Goal: Information Seeking & Learning: Learn about a topic

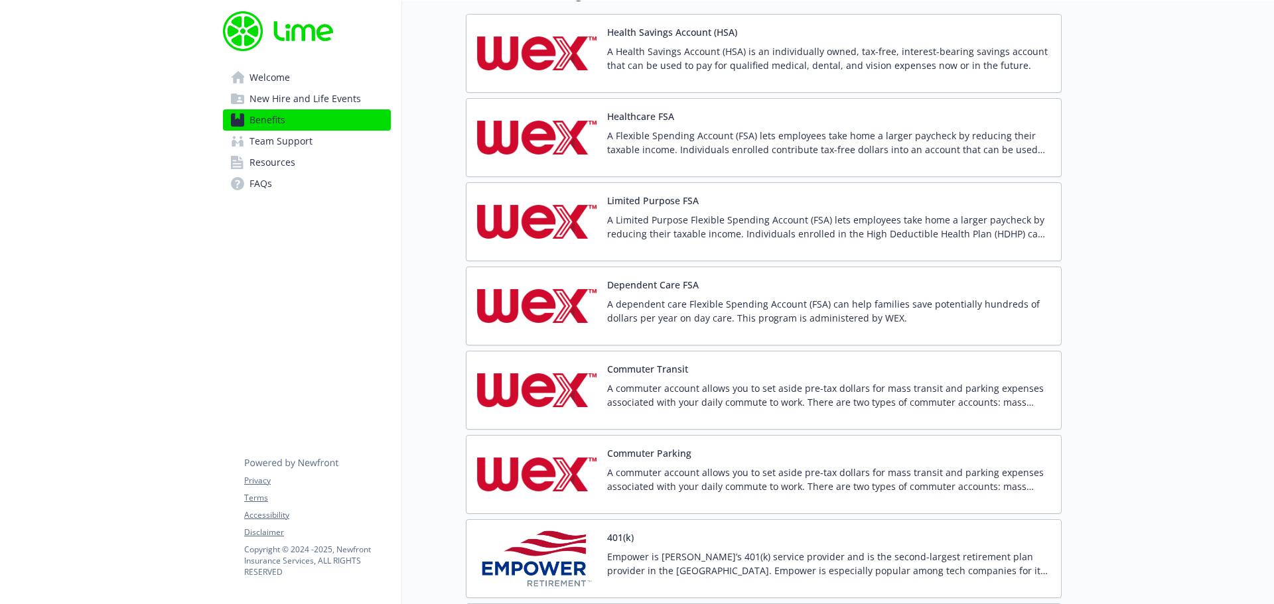
scroll to position [1713, 0]
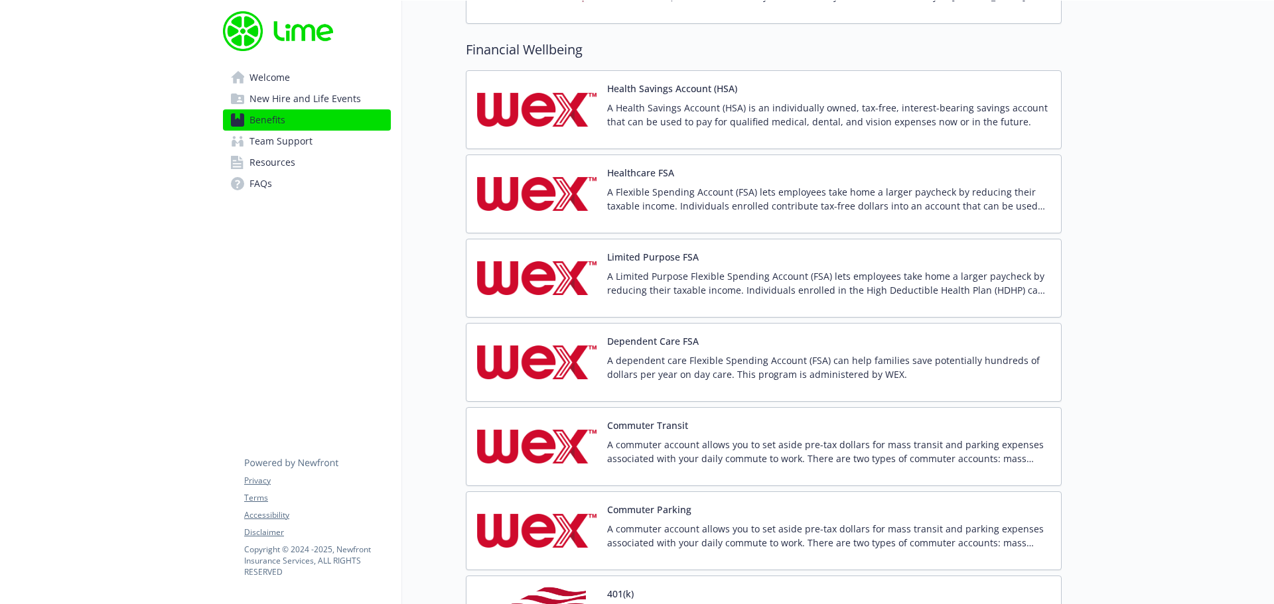
click at [681, 118] on p "A Health Savings Account (HSA) is an individually owned, tax-free, interest-bea…" at bounding box center [828, 115] width 443 height 28
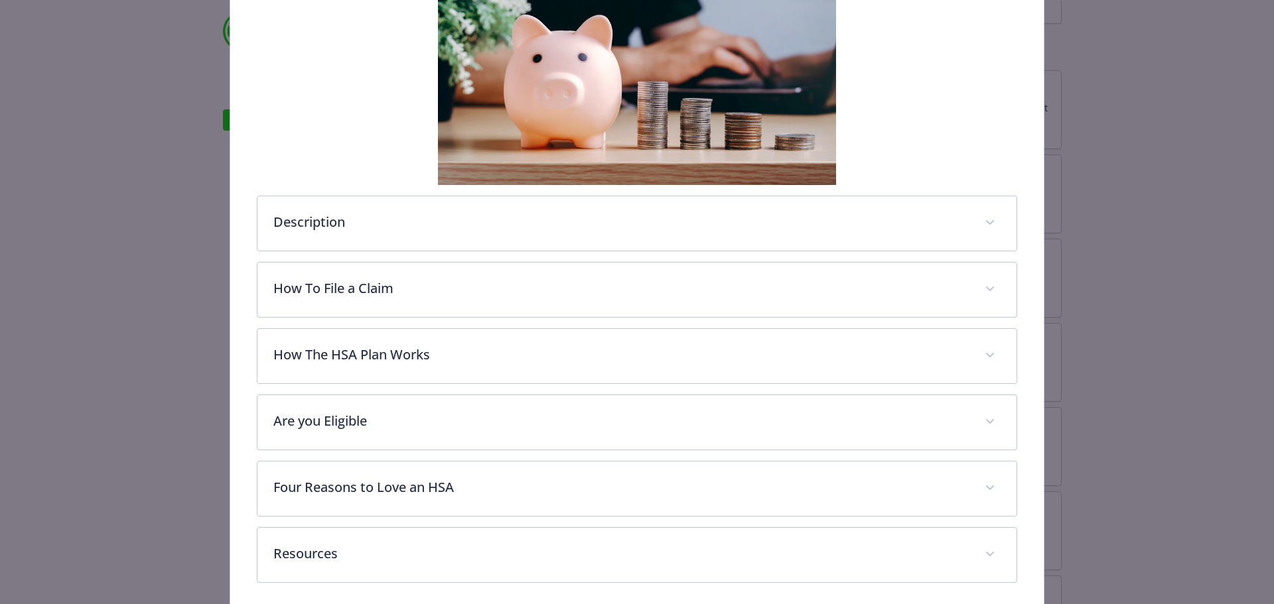
scroll to position [315, 0]
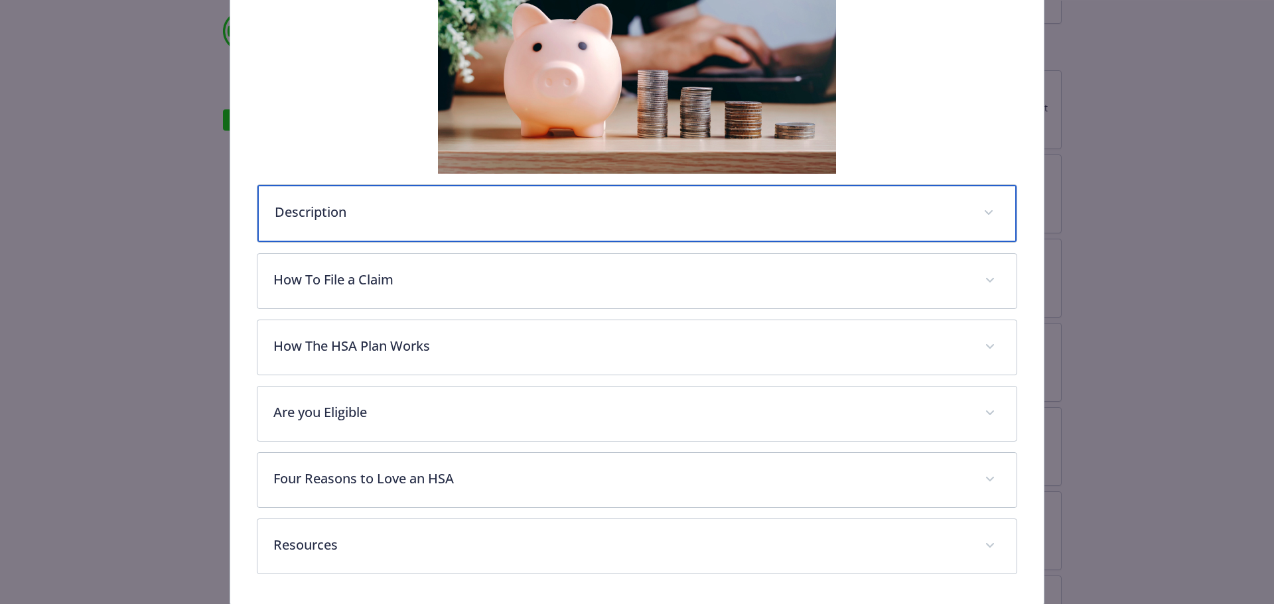
click at [334, 212] on p "Description" at bounding box center [621, 212] width 693 height 20
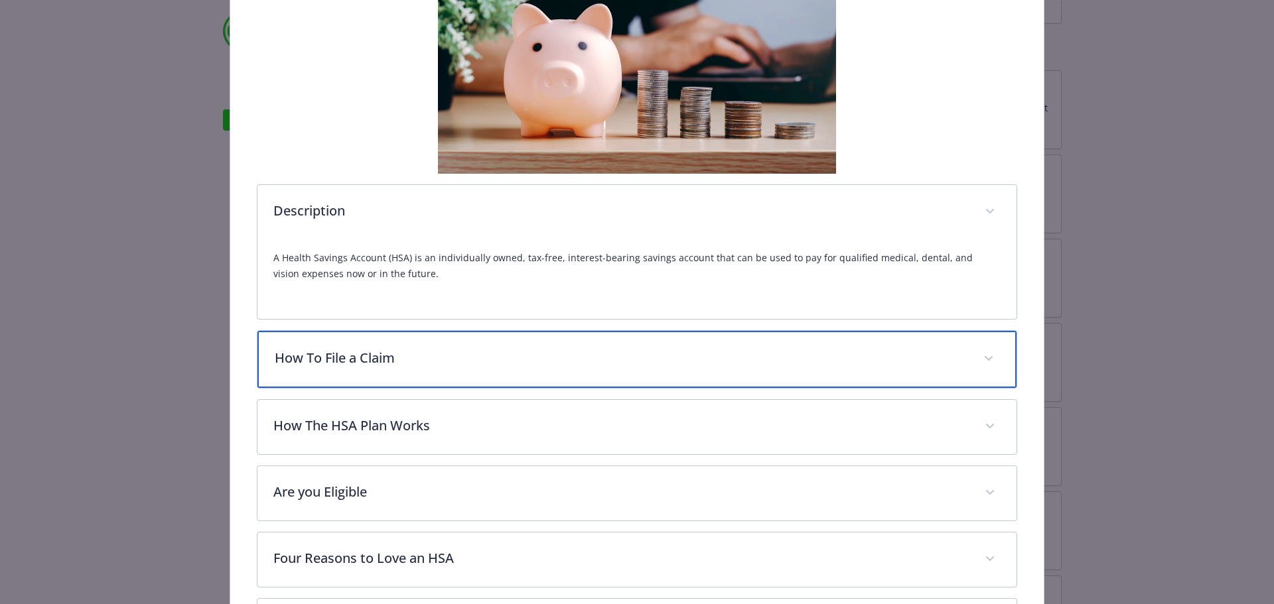
click at [327, 362] on p "How To File a Claim" at bounding box center [621, 358] width 693 height 20
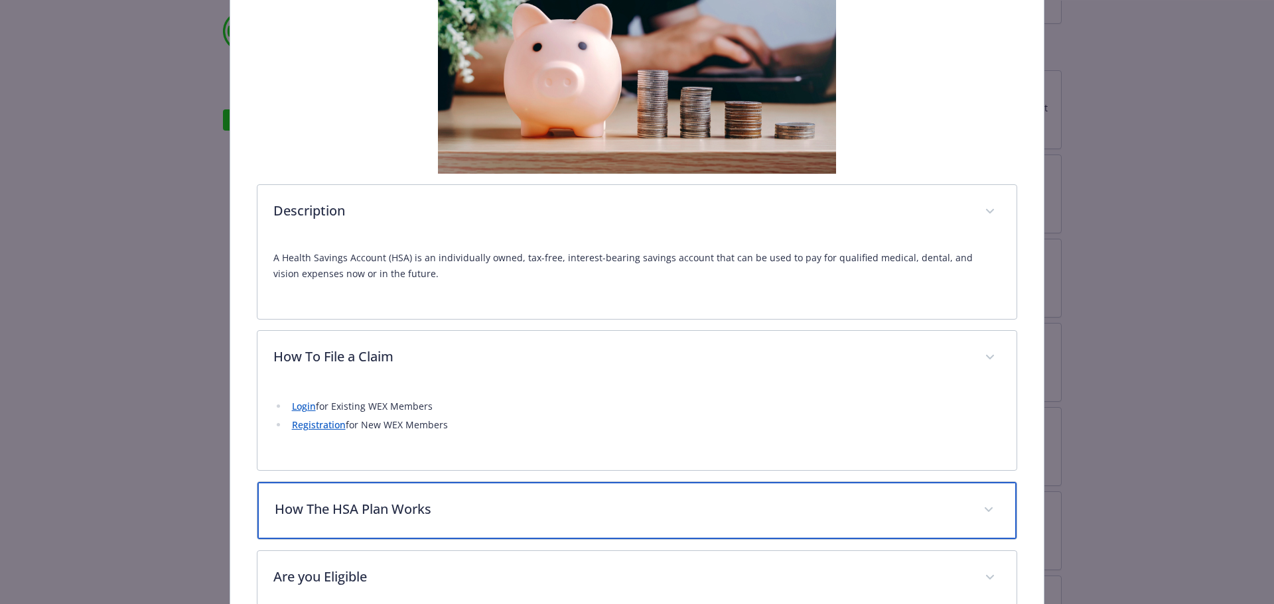
click at [371, 509] on p "How The HSA Plan Works" at bounding box center [621, 510] width 693 height 20
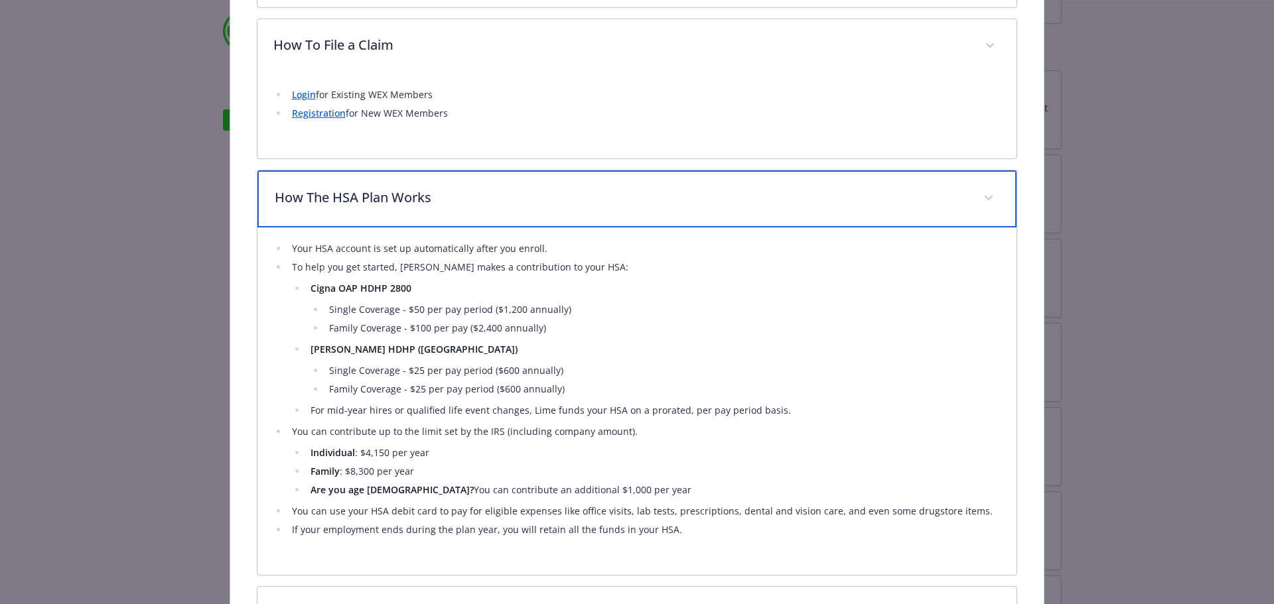
scroll to position [646, 0]
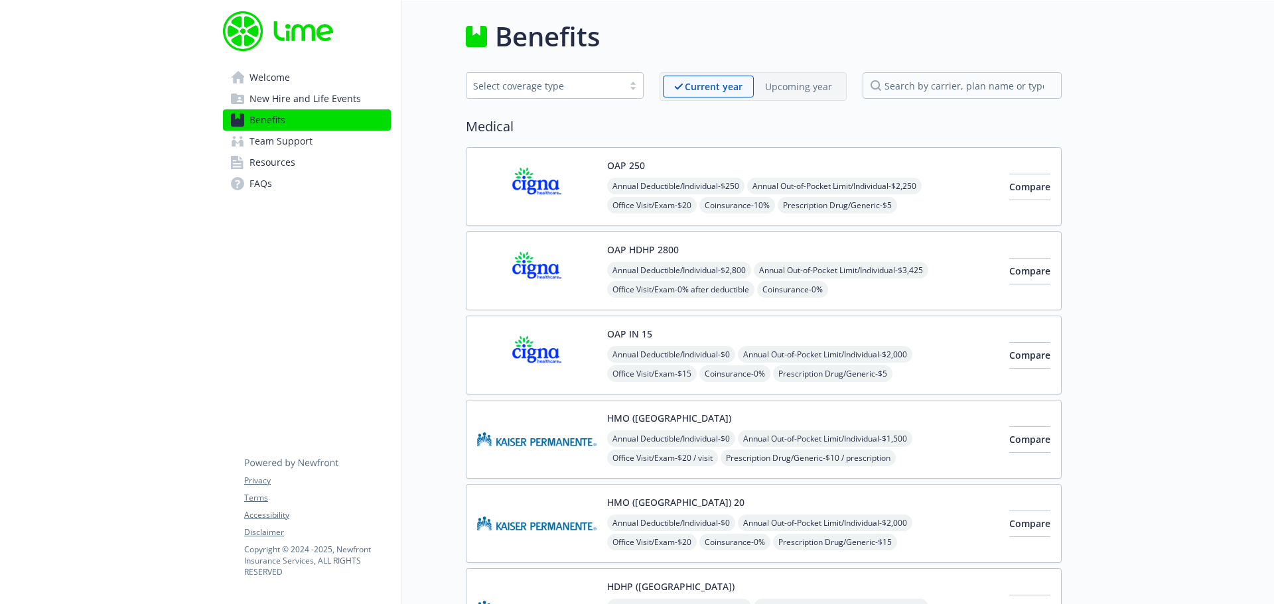
click at [271, 75] on span "Welcome" at bounding box center [269, 77] width 40 height 21
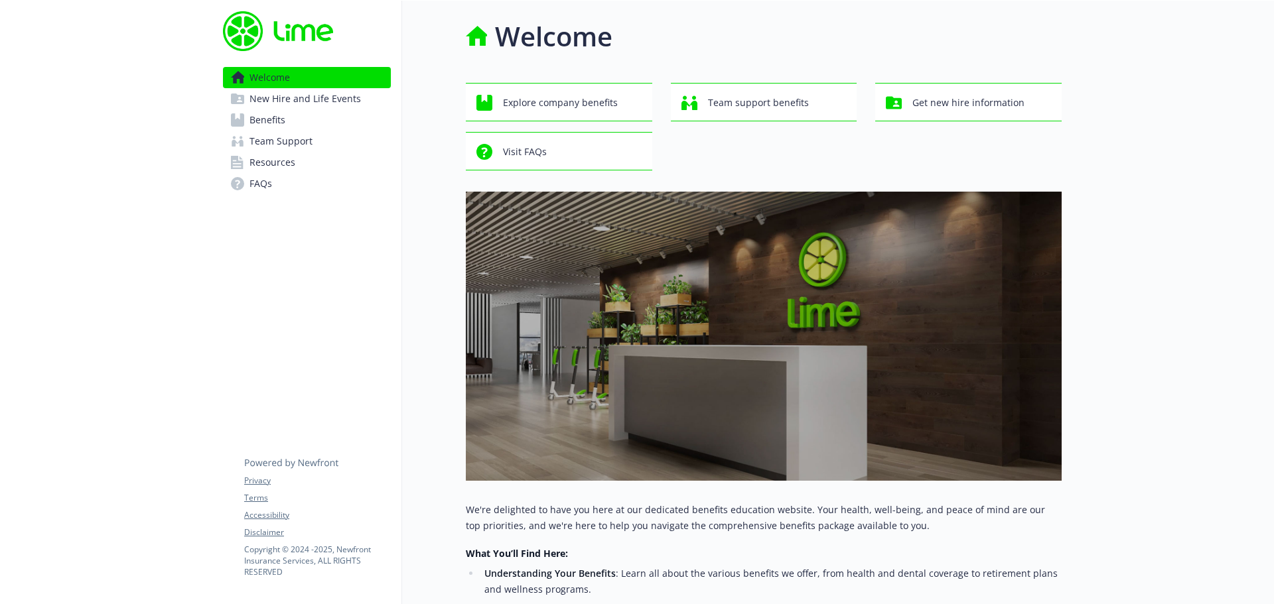
drag, startPoint x: 274, startPoint y: 120, endPoint x: 334, endPoint y: 119, distance: 59.7
click at [274, 120] on span "Benefits" at bounding box center [267, 119] width 36 height 21
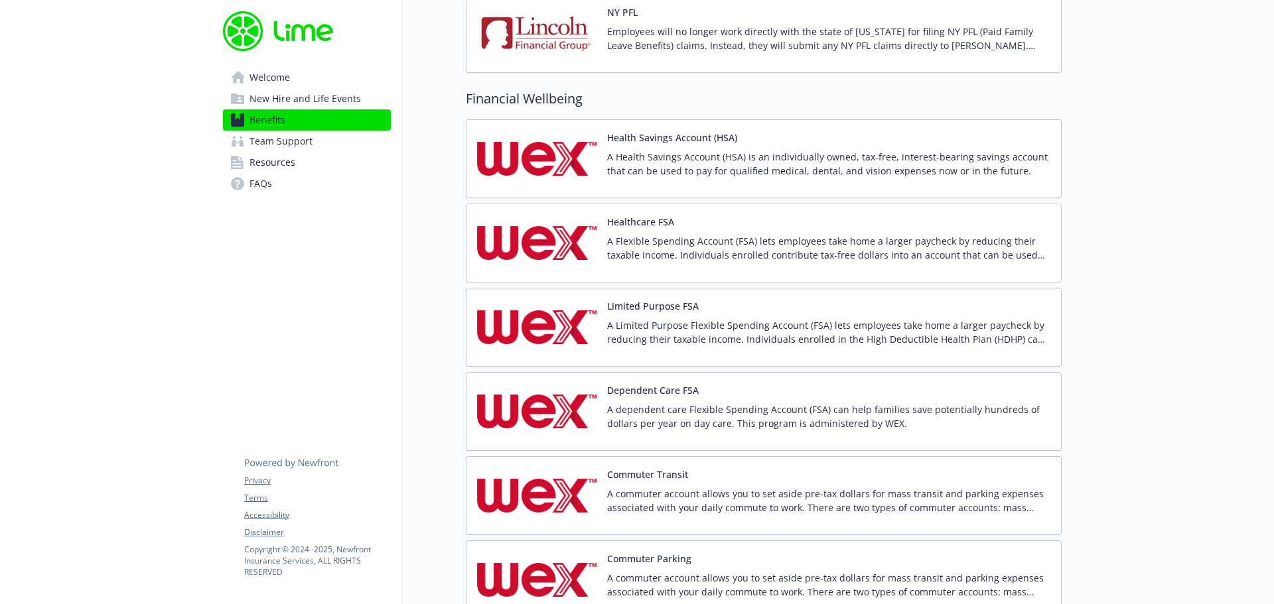
scroll to position [1648, 0]
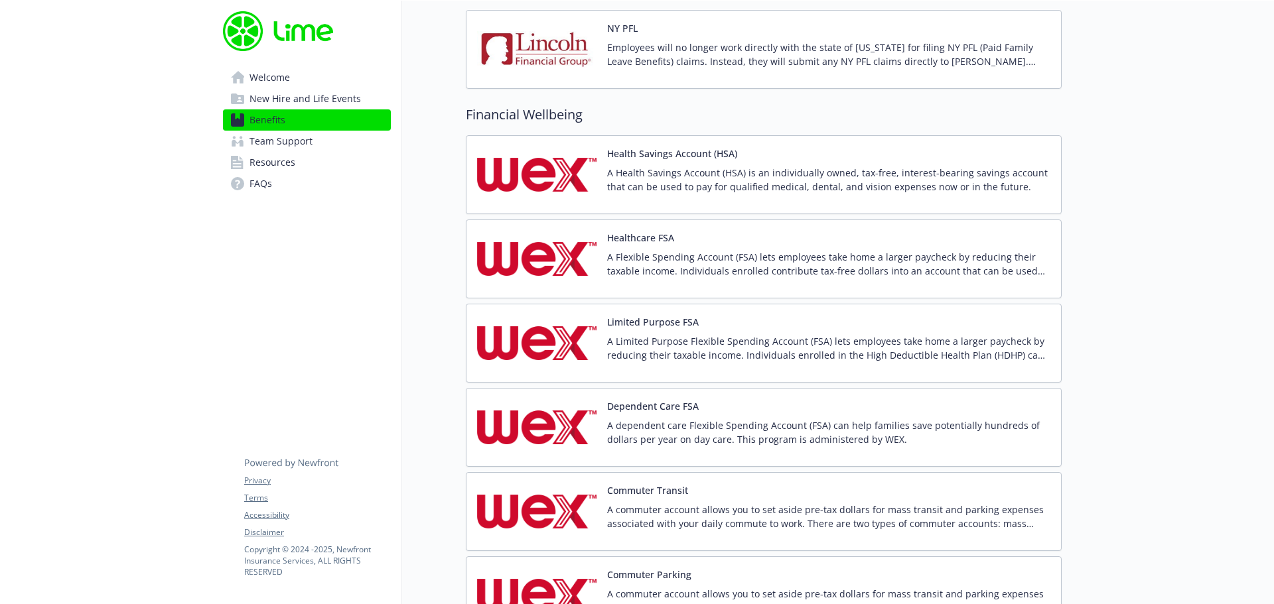
click at [727, 187] on p "A Health Savings Account (HSA) is an individually owned, tax-free, interest-bea…" at bounding box center [828, 180] width 443 height 28
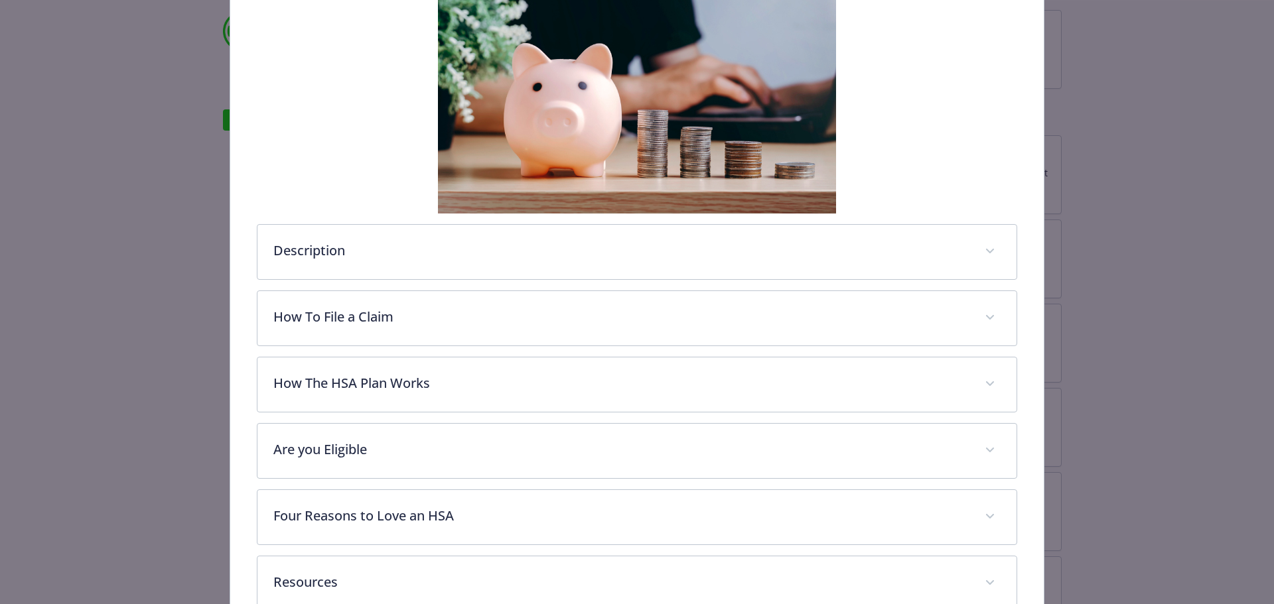
scroll to position [358, 0]
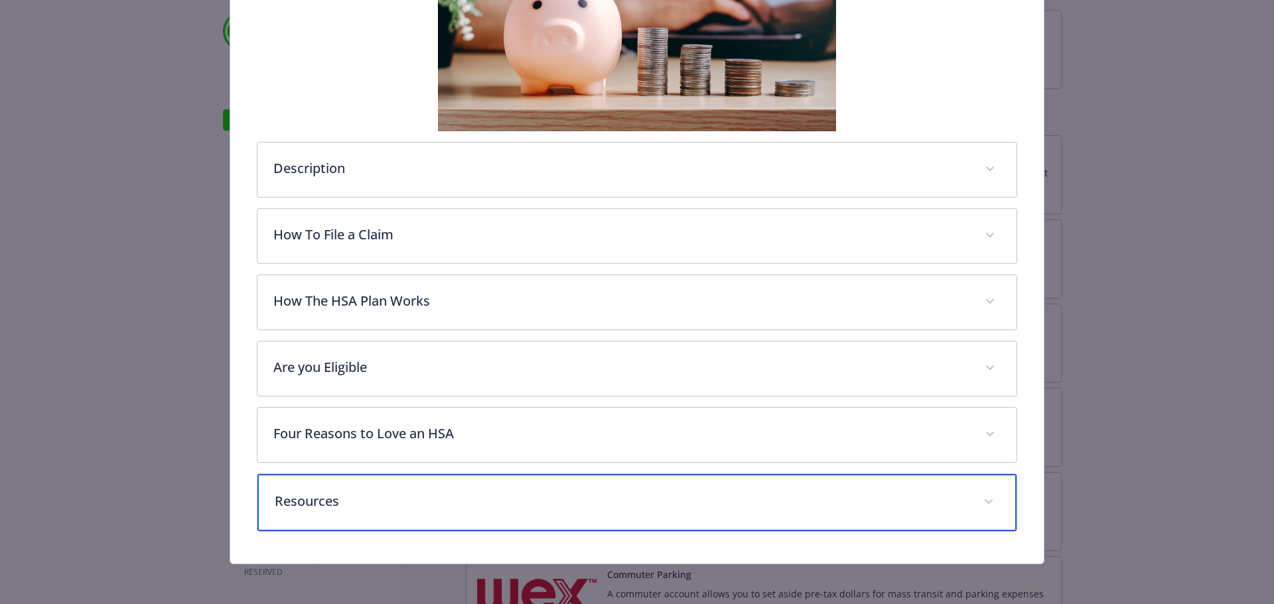
click at [985, 498] on span "details for plan Financial Wellbeing - Health Savings Account (HSA) - Health Sa…" at bounding box center [988, 502] width 21 height 21
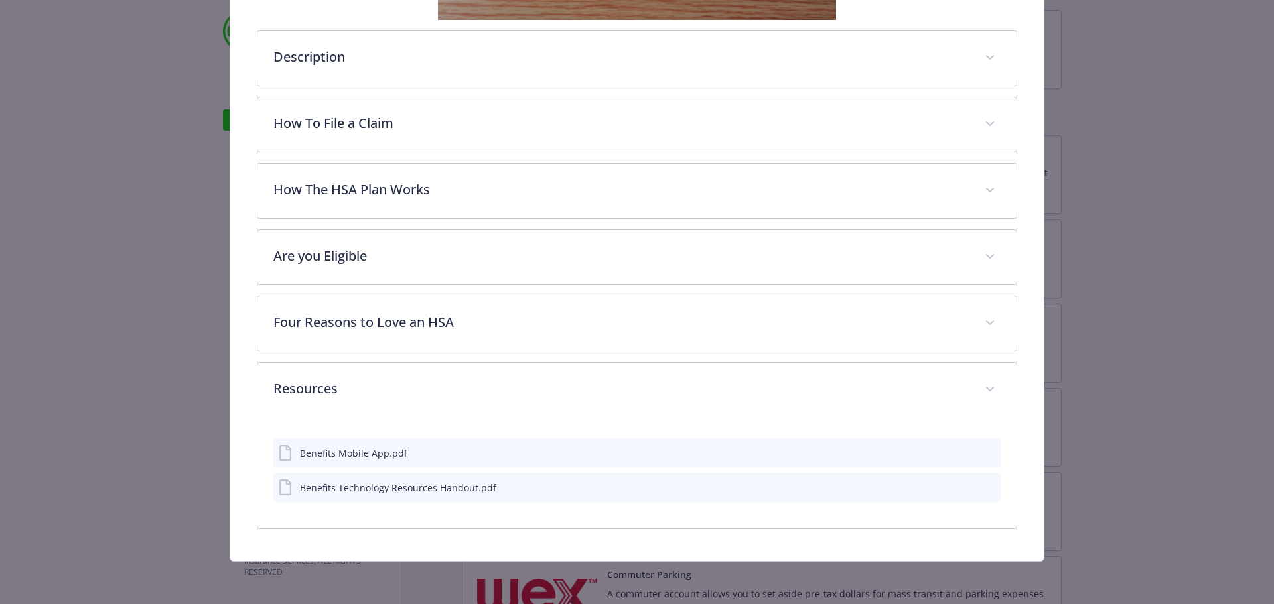
scroll to position [469, 0]
click at [983, 454] on icon "preview file" at bounding box center [988, 452] width 12 height 9
click at [984, 491] on icon "preview file" at bounding box center [988, 486] width 12 height 9
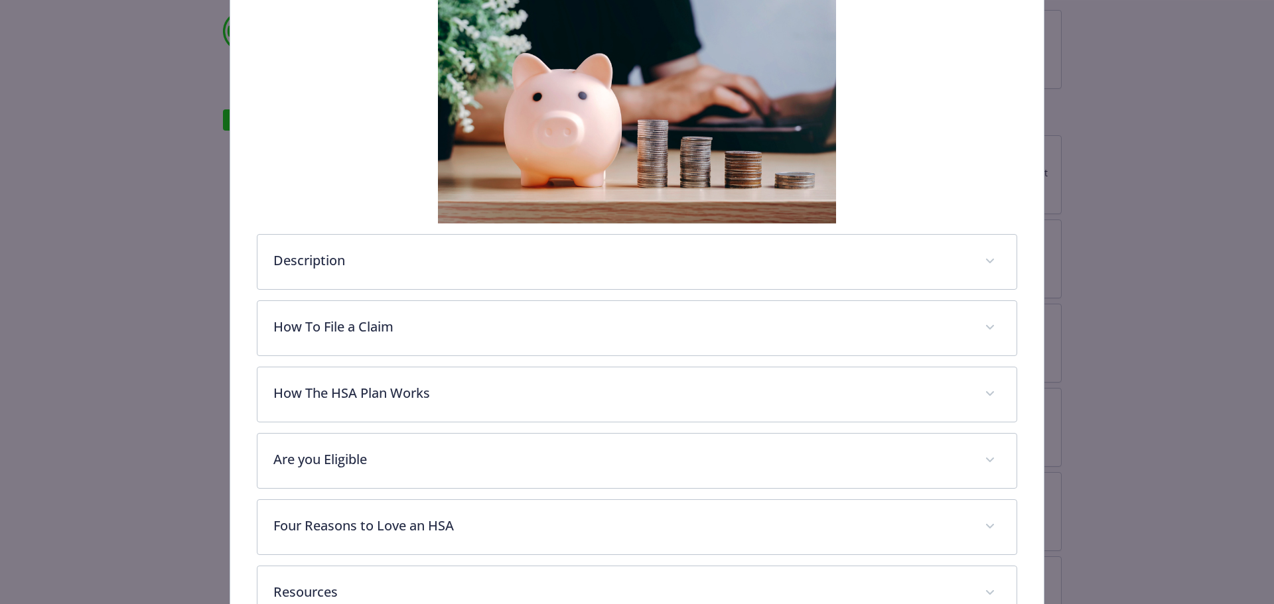
scroll to position [0, 0]
